Goal: Information Seeking & Learning: Learn about a topic

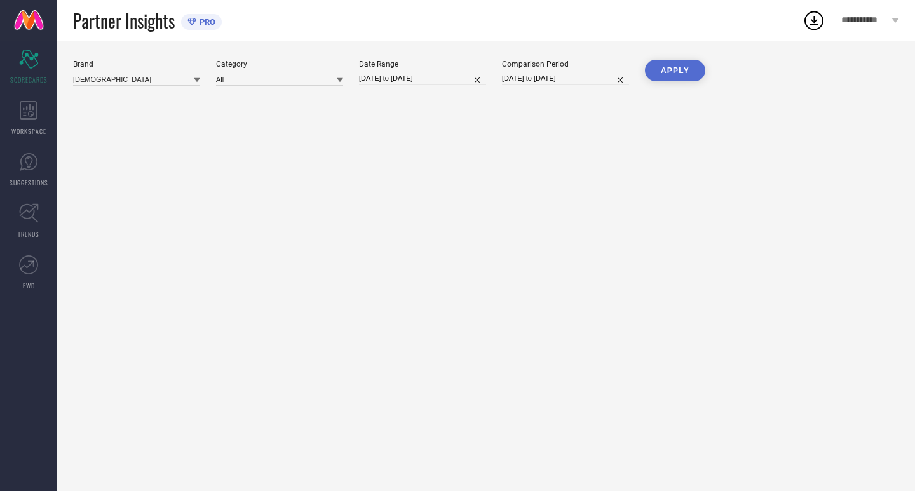
type input "All"
click at [439, 69] on div "Date Range [DATE] to [DATE]" at bounding box center [422, 73] width 127 height 26
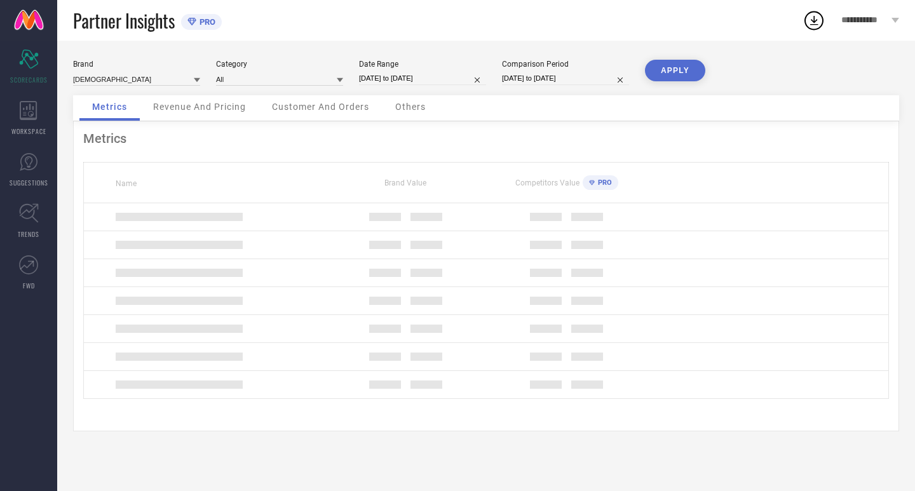
select select "7"
select select "2025"
select select "8"
select select "2025"
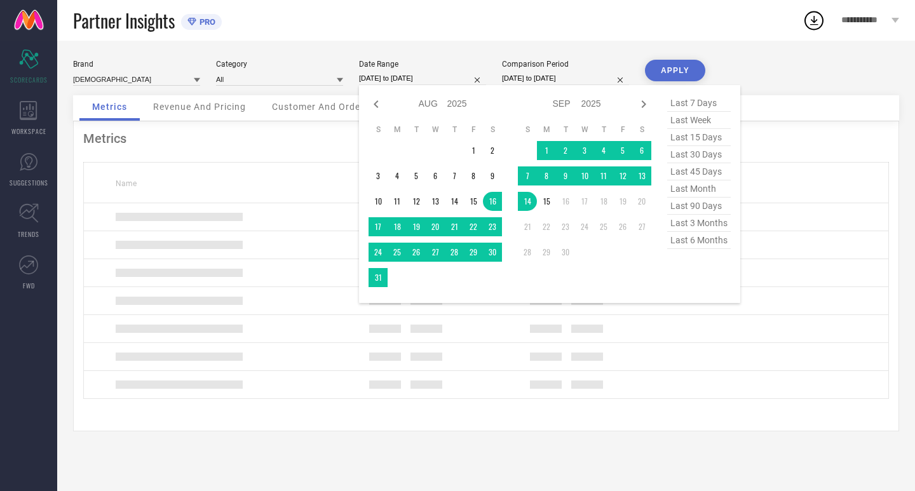
click at [439, 74] on input "[DATE] to [DATE]" at bounding box center [422, 78] width 127 height 13
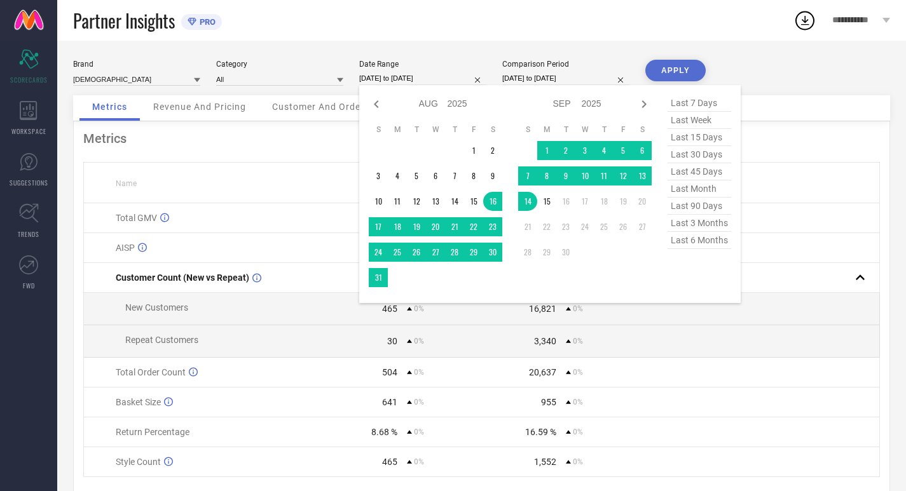
click at [711, 157] on span "last 30 days" at bounding box center [699, 154] width 64 height 17
type input "[DATE] to [DATE]"
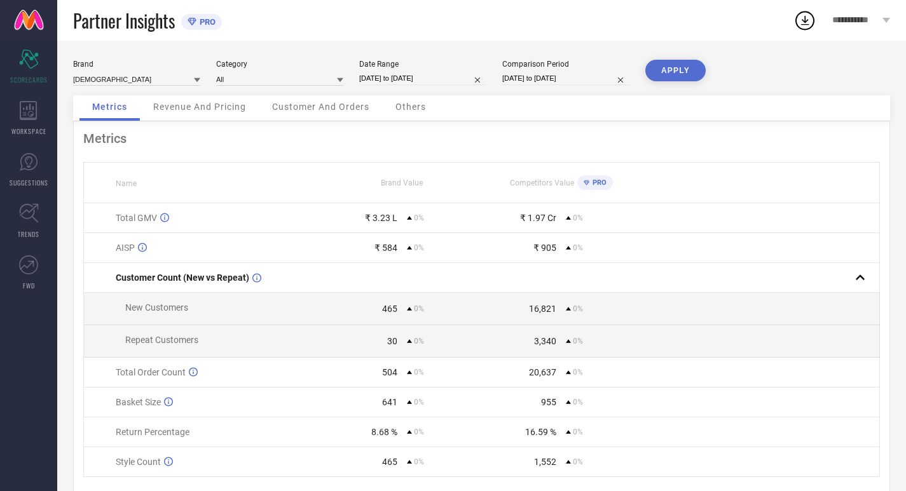
click at [597, 73] on input "[DATE] to [DATE]" at bounding box center [565, 78] width 127 height 13
select select "7"
select select "2025"
select select "8"
select select "2025"
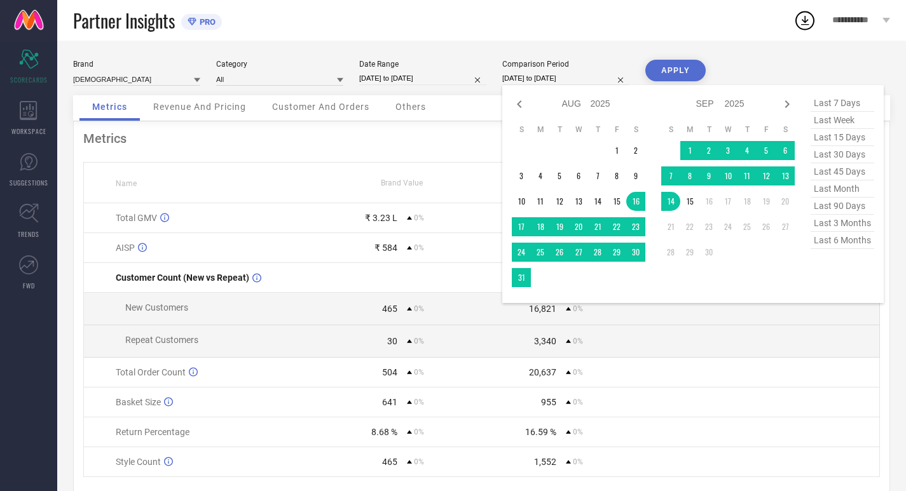
click at [846, 154] on span "last 30 days" at bounding box center [843, 154] width 64 height 17
type input "[DATE] to [DATE]"
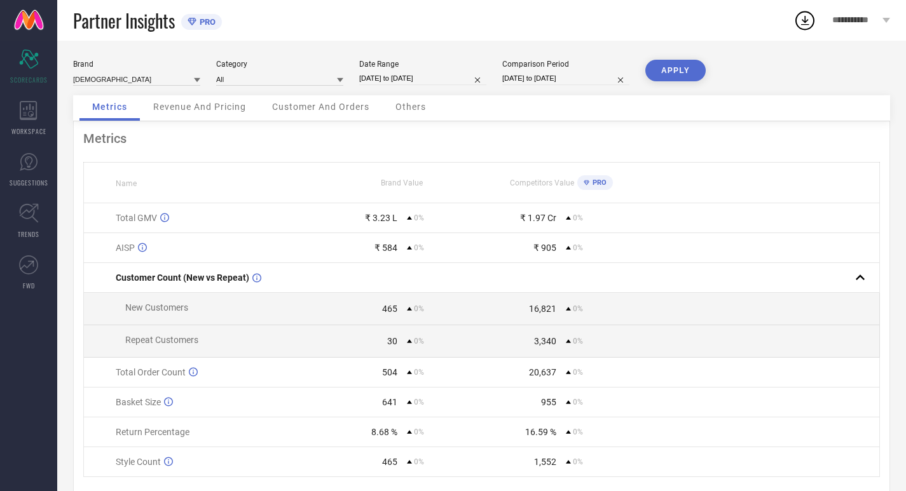
click at [665, 71] on button "APPLY" at bounding box center [675, 71] width 60 height 22
click at [0, 104] on div "WORKSPACE" at bounding box center [28, 118] width 57 height 51
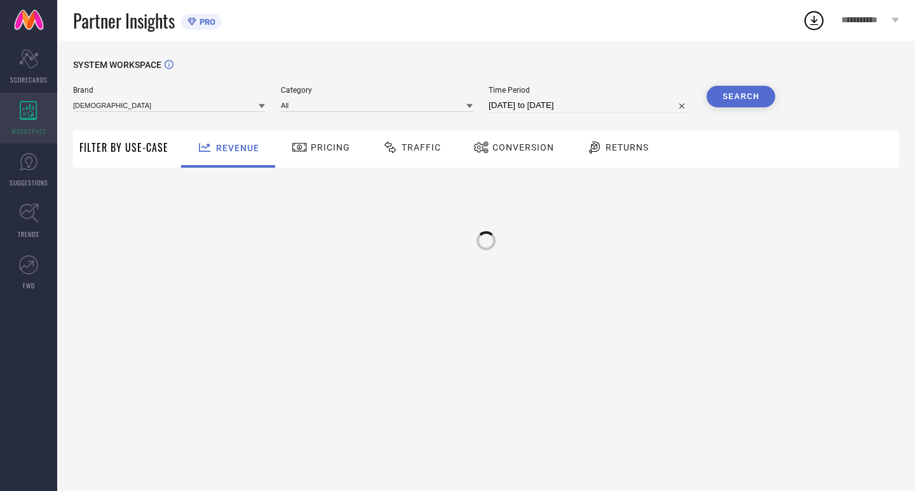
type input "[DEMOGRAPHIC_DATA]"
type input "All"
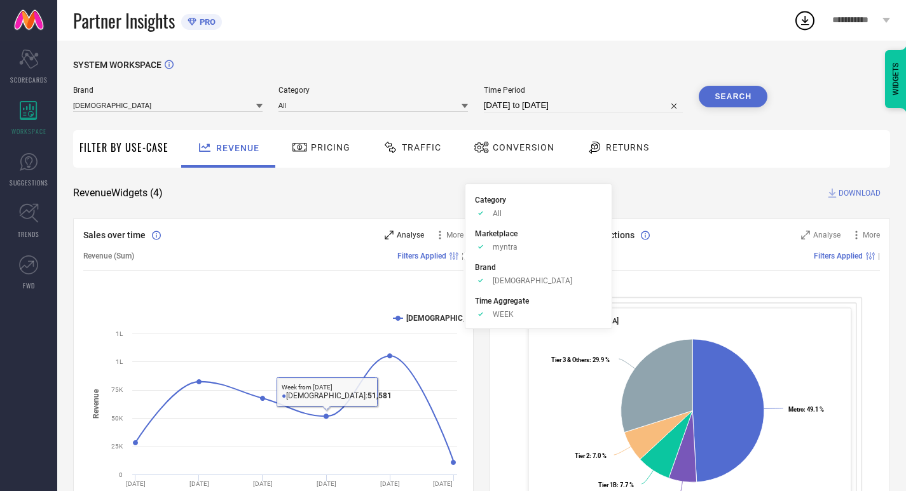
click at [394, 238] on div "Analyse" at bounding box center [404, 235] width 39 height 13
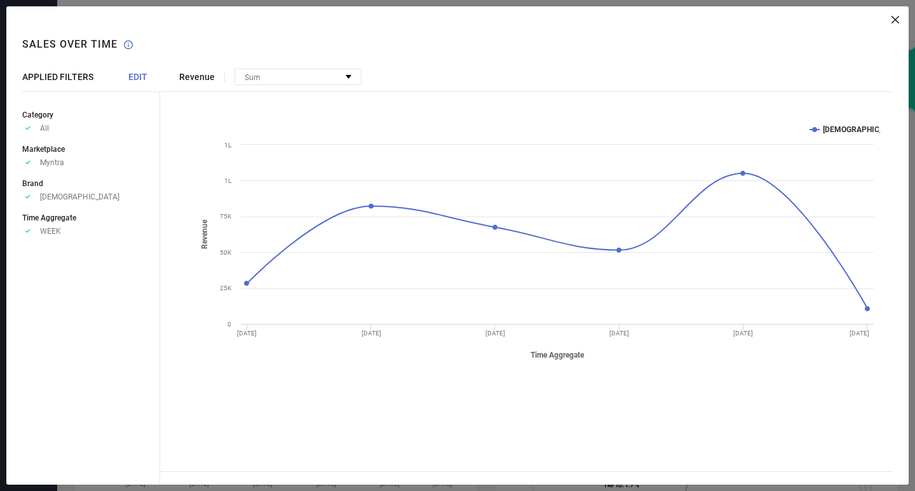
click at [893, 18] on icon at bounding box center [896, 20] width 8 height 8
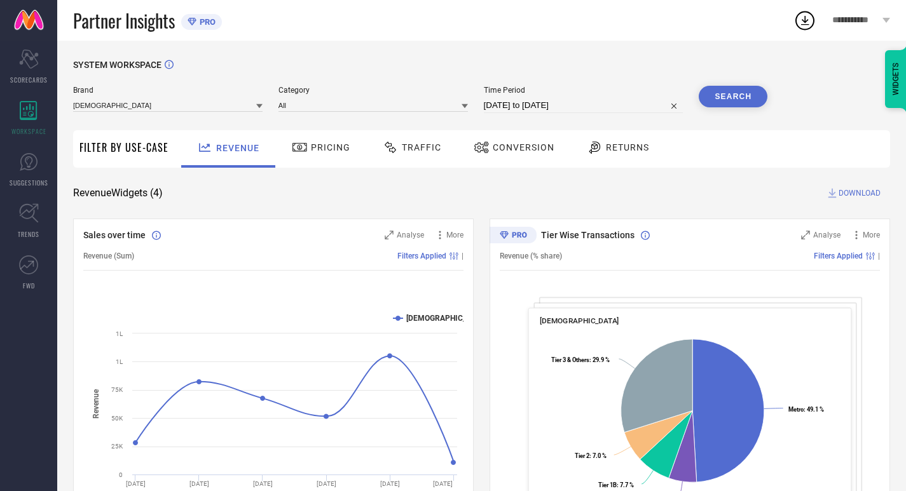
click at [336, 142] on div "Pricing" at bounding box center [321, 148] width 65 height 22
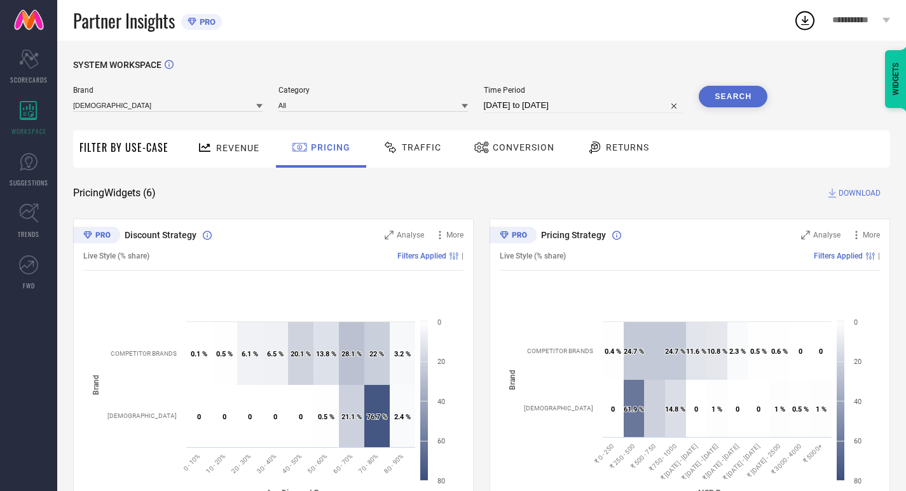
click at [392, 147] on icon at bounding box center [391, 147] width 16 height 15
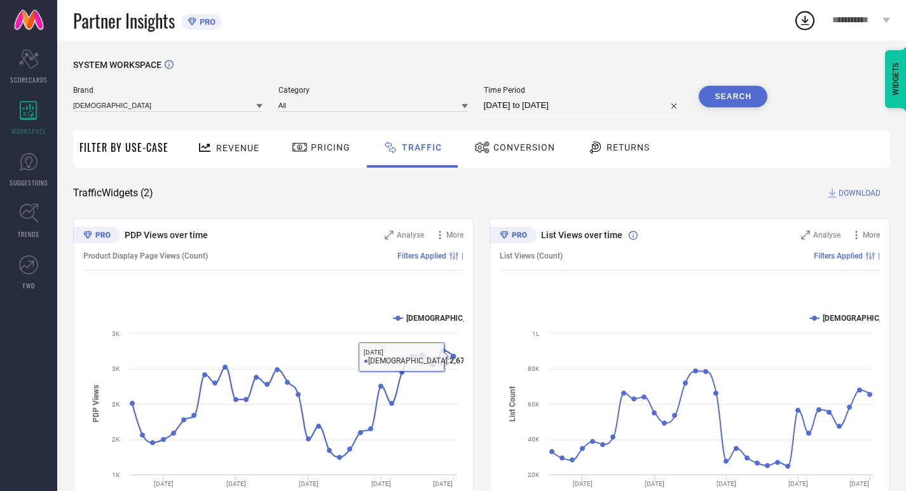
click at [530, 139] on div "Conversion" at bounding box center [514, 148] width 87 height 22
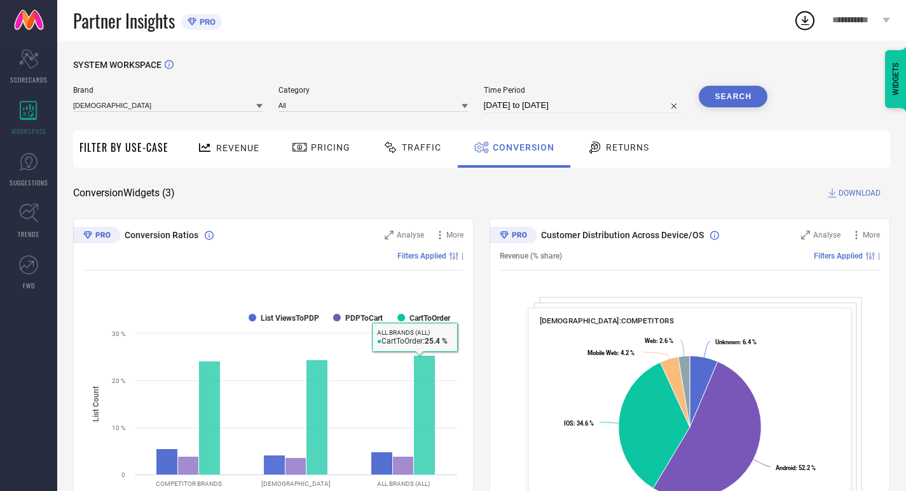
click at [599, 144] on div at bounding box center [596, 147] width 19 height 15
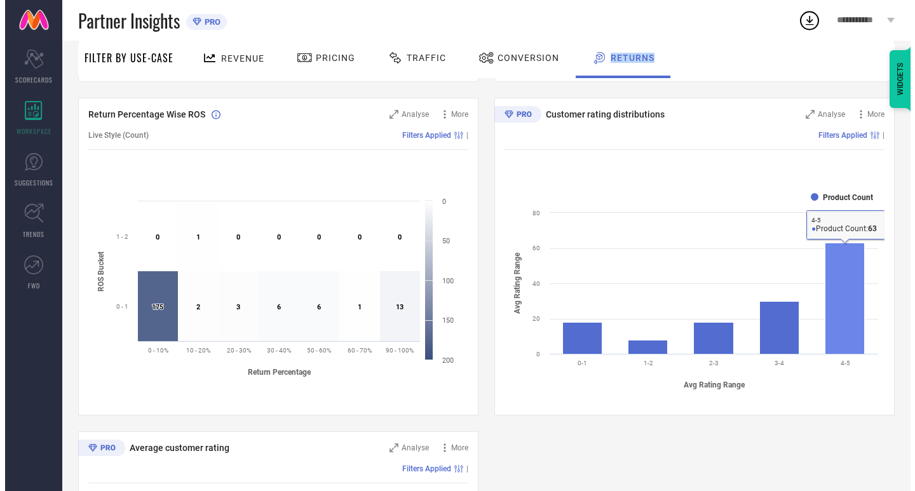
scroll to position [339, 0]
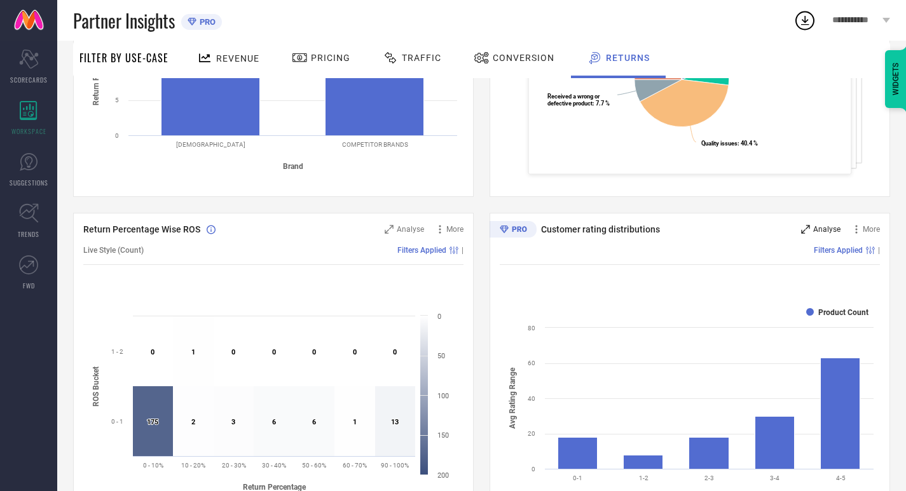
click at [824, 229] on span "Analyse" at bounding box center [826, 229] width 27 height 9
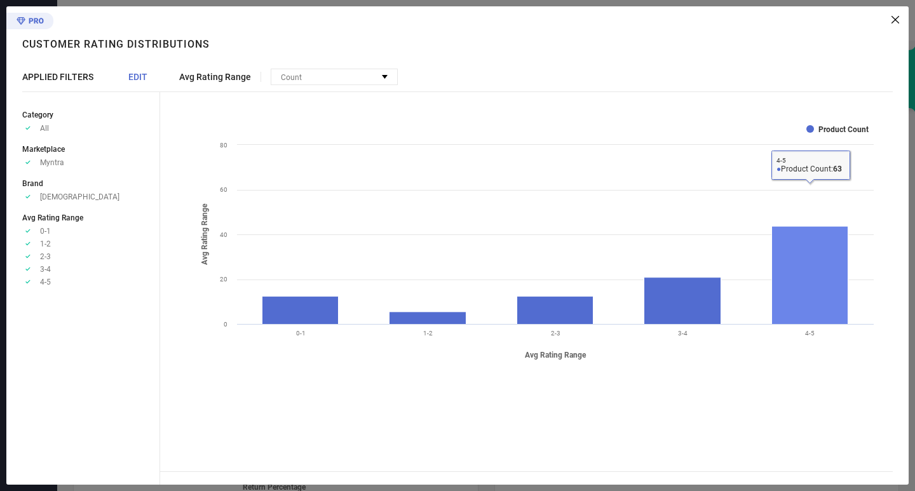
click at [839, 286] on rect at bounding box center [810, 275] width 76 height 98
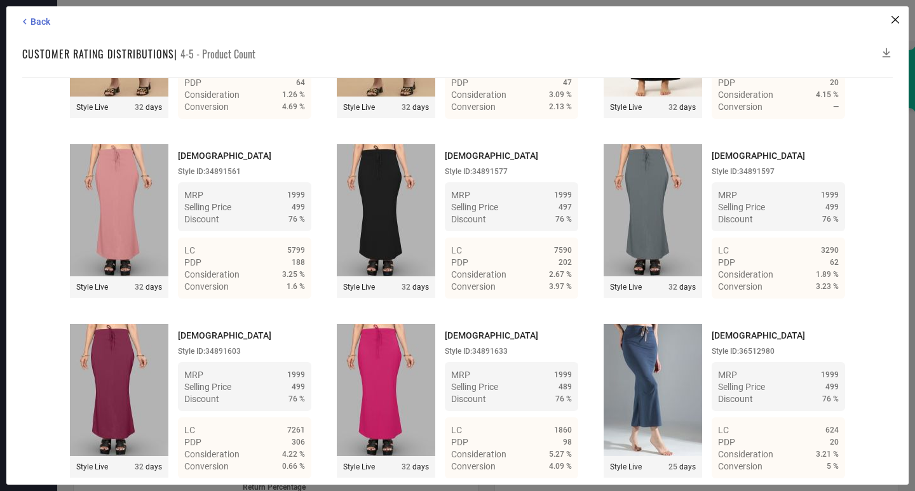
scroll to position [5406, 0]
click at [29, 20] on icon at bounding box center [24, 21] width 11 height 11
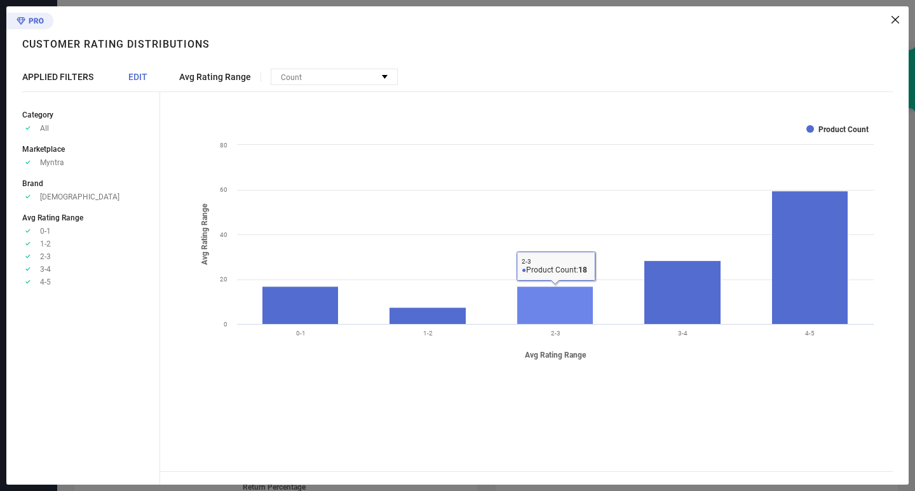
click at [552, 296] on rect at bounding box center [555, 306] width 76 height 38
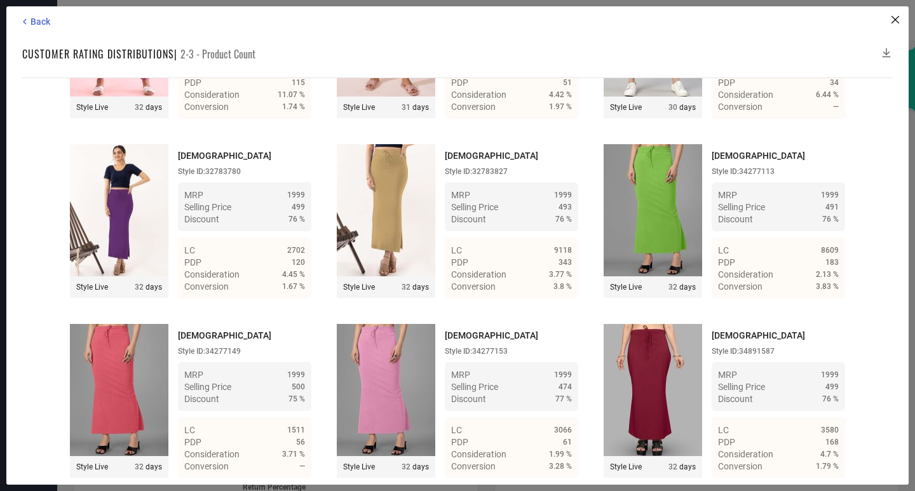
scroll to position [1125, 0]
click at [39, 22] on span "Back" at bounding box center [41, 22] width 20 height 10
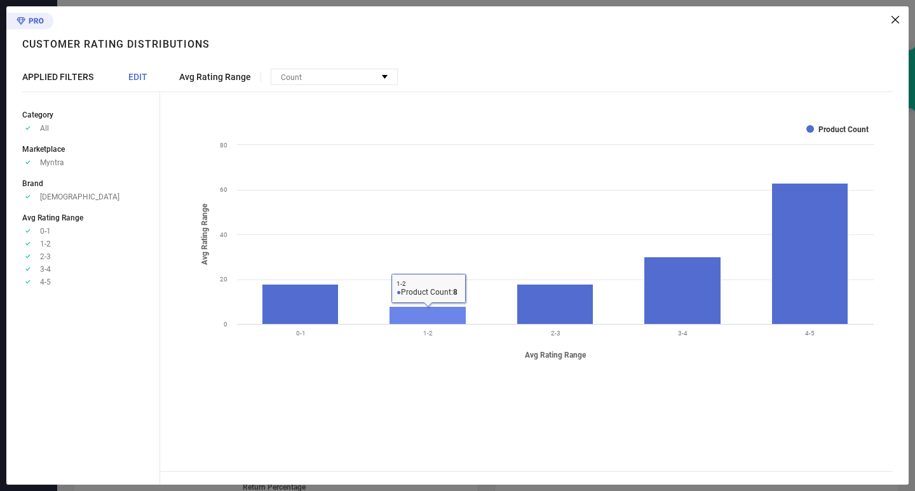
click at [418, 313] on rect at bounding box center [428, 316] width 77 height 18
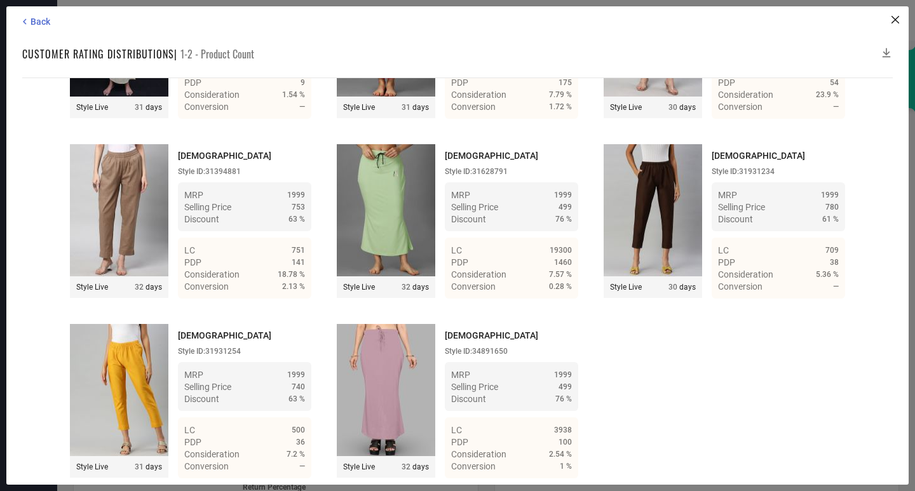
scroll to position [351, 0]
